Goal: Information Seeking & Learning: Compare options

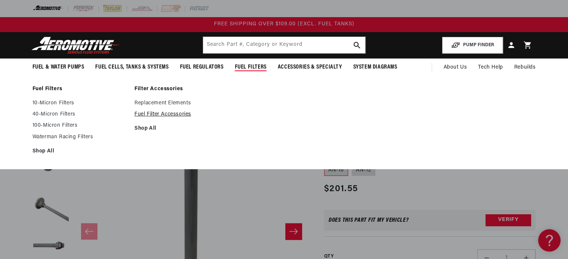
click at [145, 115] on link "Fuel Filter Accessories" at bounding box center [181, 114] width 95 height 7
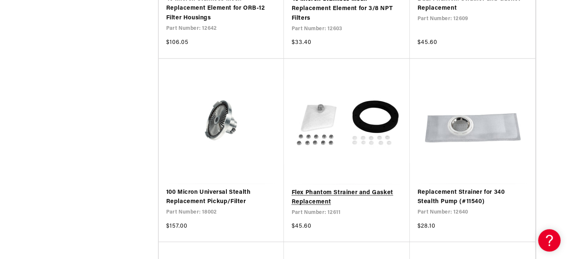
scroll to position [1381, 0]
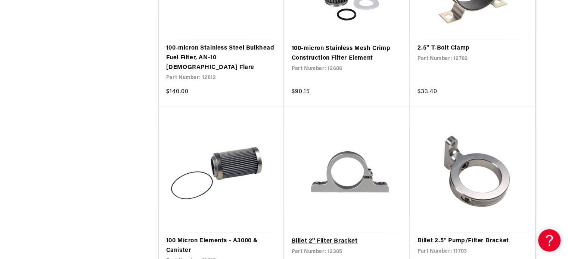
scroll to position [1828, 0]
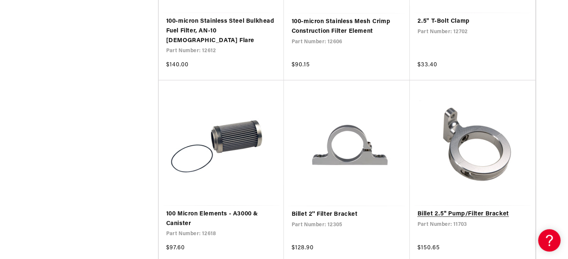
click at [472, 210] on link "Billet 2.5'' Pump/Filter Bracket" at bounding box center [472, 215] width 110 height 10
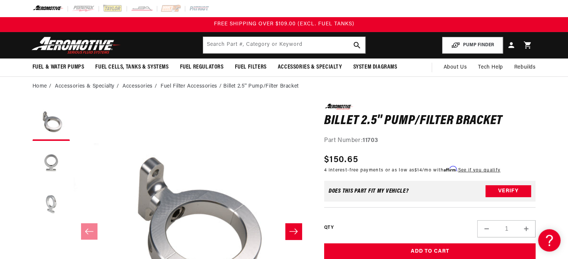
click at [47, 205] on button "Load image 3 in gallery view" at bounding box center [50, 204] width 37 height 37
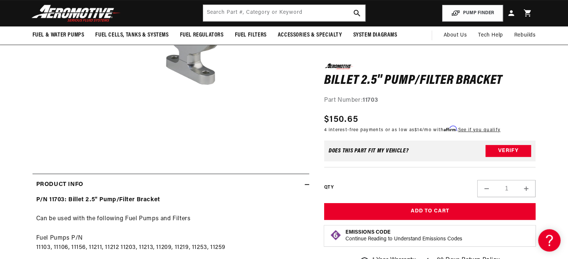
scroll to position [187, 0]
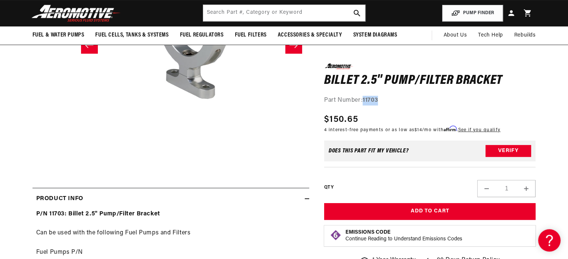
drag, startPoint x: 383, startPoint y: 99, endPoint x: 364, endPoint y: 100, distance: 18.7
click at [364, 100] on div "Part Number: 11703" at bounding box center [430, 101] width 212 height 10
copy strong "11703"
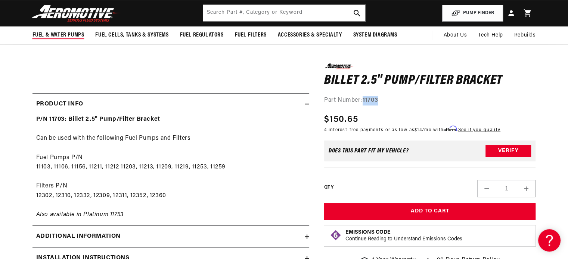
scroll to position [261, 0]
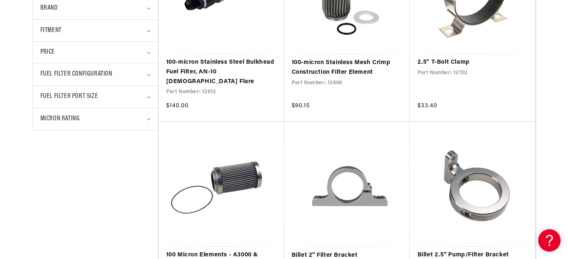
scroll to position [299, 0]
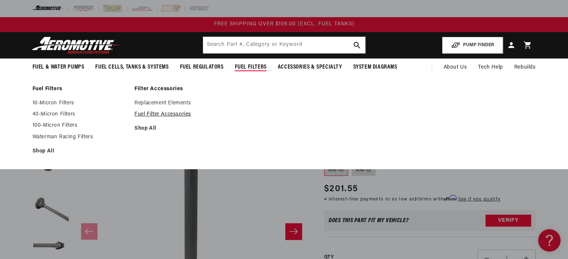
click at [168, 113] on link "Fuel Filter Accessories" at bounding box center [181, 114] width 95 height 7
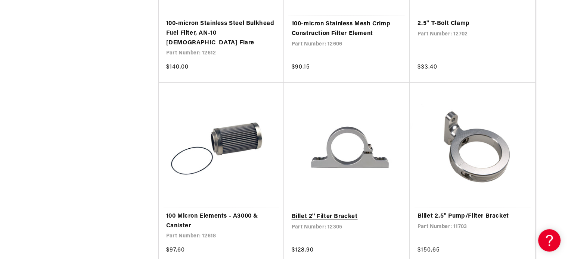
scroll to position [1828, 0]
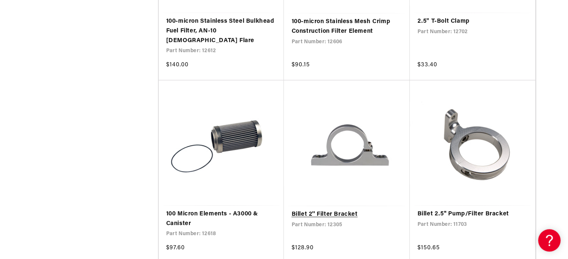
click at [330, 210] on link "Billet 2'' Filter Bracket" at bounding box center [346, 215] width 111 height 10
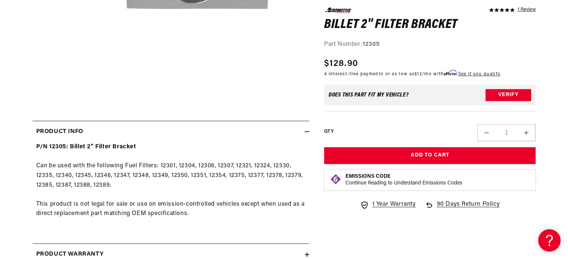
scroll to position [299, 0]
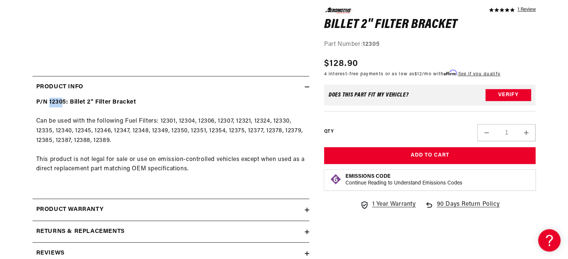
drag, startPoint x: 65, startPoint y: 101, endPoint x: 49, endPoint y: 101, distance: 15.7
click at [49, 101] on strong "P/N 12305: Billet 2" Filter Bracket" at bounding box center [86, 102] width 100 height 6
click at [63, 101] on strong "P/N 12305: Billet 2" Filter Bracket" at bounding box center [86, 102] width 100 height 6
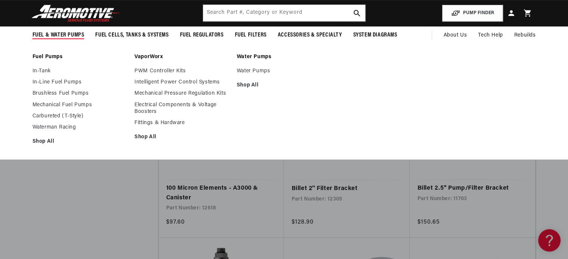
scroll to position [224, 0]
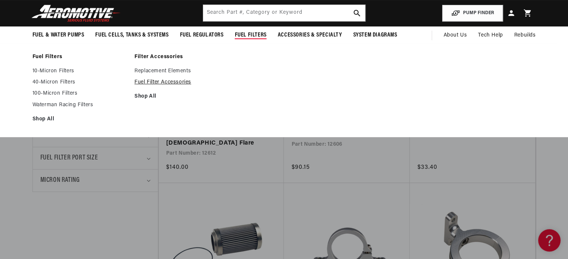
click at [180, 84] on link "Fuel Filter Accessories" at bounding box center [181, 82] width 95 height 7
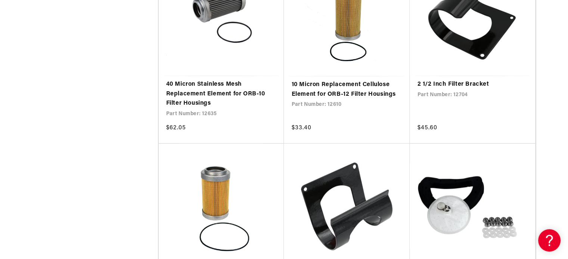
scroll to position [709, 0]
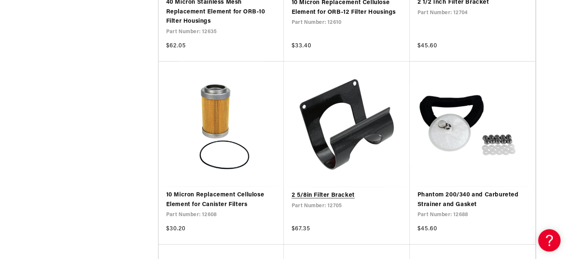
click at [318, 194] on link "2 5/8in Filter Bracket" at bounding box center [346, 196] width 111 height 10
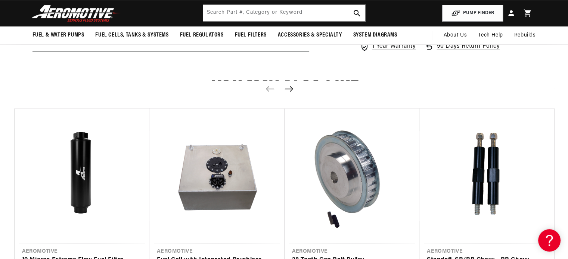
scroll to position [522, 0]
